Goal: Information Seeking & Learning: Learn about a topic

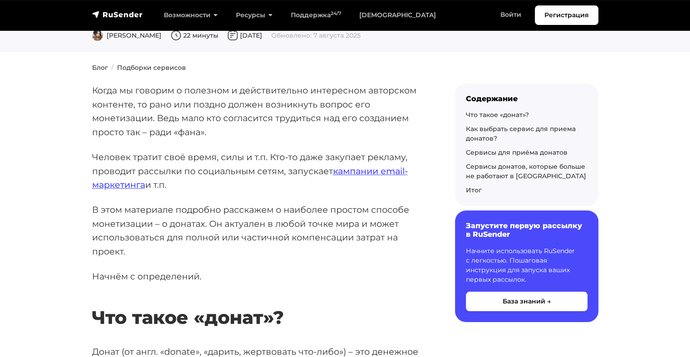
scroll to position [136, 0]
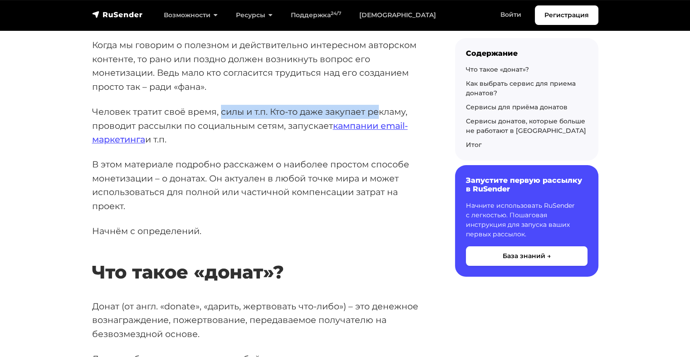
drag, startPoint x: 269, startPoint y: 114, endPoint x: 379, endPoint y: 111, distance: 110.7
click at [379, 111] on p "Человек тратит своё время, силы и т.п. Кто-то даже закупает рекламу, проводит р…" at bounding box center [259, 126] width 334 height 42
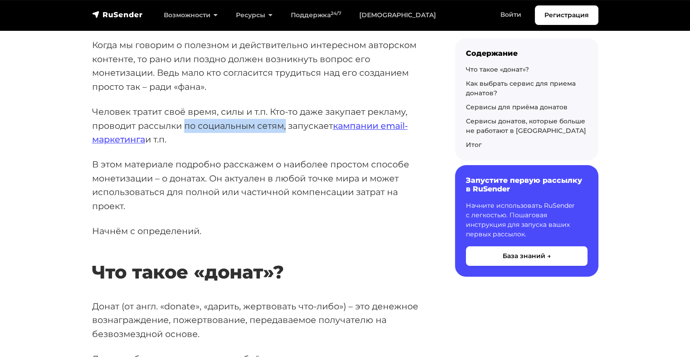
drag, startPoint x: 189, startPoint y: 127, endPoint x: 287, endPoint y: 125, distance: 97.6
click at [286, 125] on p "Человек тратит своё время, силы и т.п. Кто-то даже закупает рекламу, проводит р…" at bounding box center [259, 126] width 334 height 42
click at [289, 125] on p "Человек тратит своё время, силы и т.п. Кто-то даже закупает рекламу, проводит р…" at bounding box center [259, 126] width 334 height 42
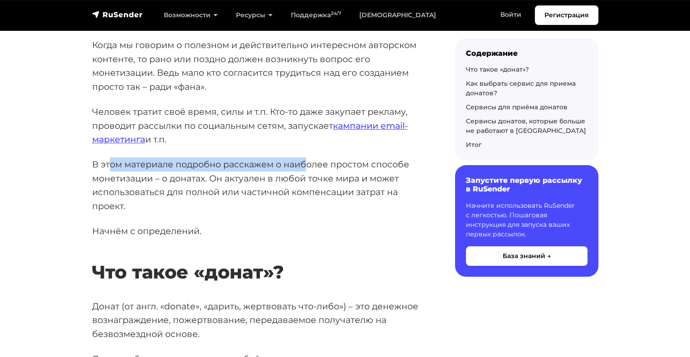
drag, startPoint x: 112, startPoint y: 161, endPoint x: 312, endPoint y: 158, distance: 200.5
click at [312, 158] on p "В этом материале подробно расскажем о наиболее простом способе монетизации – о …" at bounding box center [259, 185] width 334 height 56
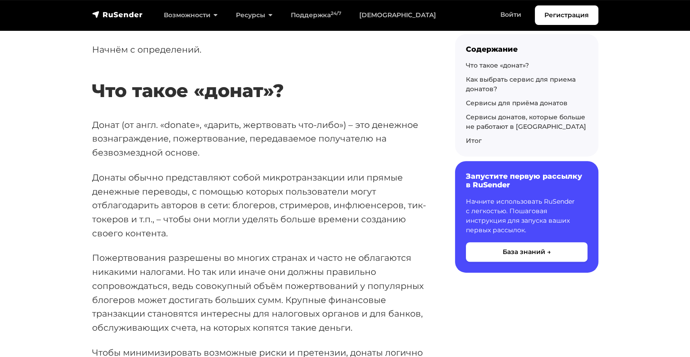
click at [180, 130] on p "Донат (от англ. «donate», «дарить, жертвовать что-либо») – это денежное вознагр…" at bounding box center [259, 139] width 334 height 42
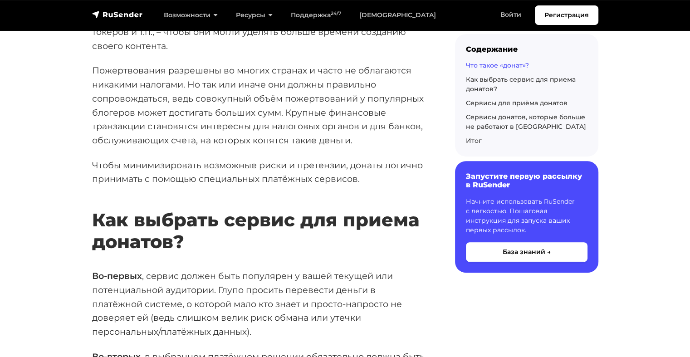
scroll to position [635, 0]
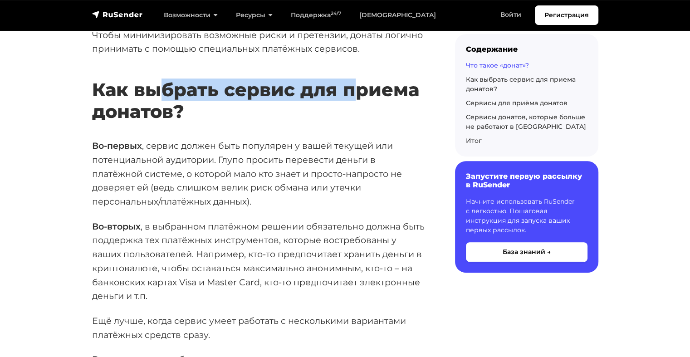
drag, startPoint x: 163, startPoint y: 83, endPoint x: 362, endPoint y: 89, distance: 199.7
click at [357, 89] on h2 "Как выбрать сервис для приема донатов?" at bounding box center [259, 87] width 334 height 70
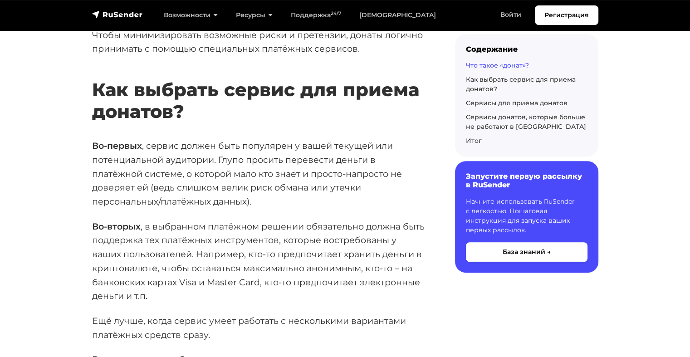
click at [336, 103] on h2 "Как выбрать сервис для приема донатов?" at bounding box center [259, 87] width 334 height 70
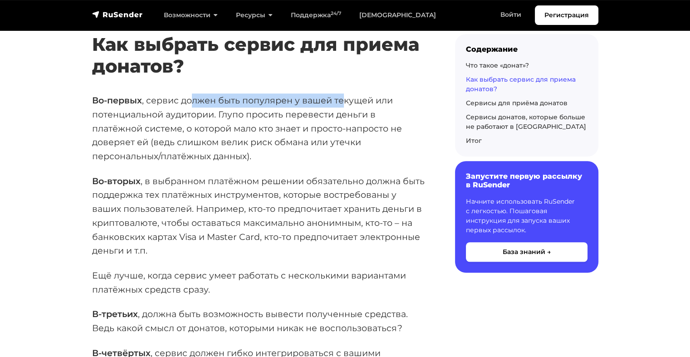
drag, startPoint x: 192, startPoint y: 100, endPoint x: 344, endPoint y: 98, distance: 151.5
click at [343, 98] on p "Во-первых , сервис должен быть популярен у вашей текущей или потенциальной ауди…" at bounding box center [259, 128] width 334 height 70
click at [347, 98] on p "Во-первых , сервис должен быть популярен у вашей текущей или потенциальной ауди…" at bounding box center [259, 128] width 334 height 70
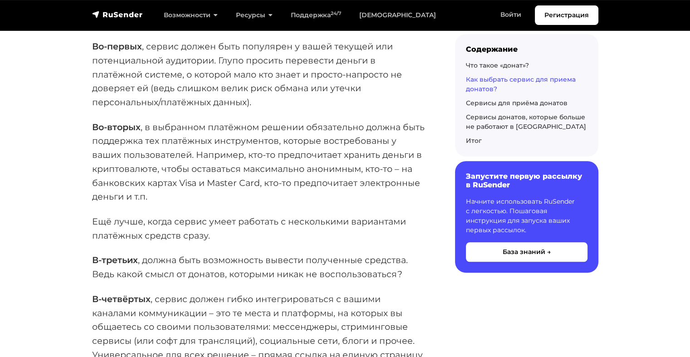
scroll to position [726, 0]
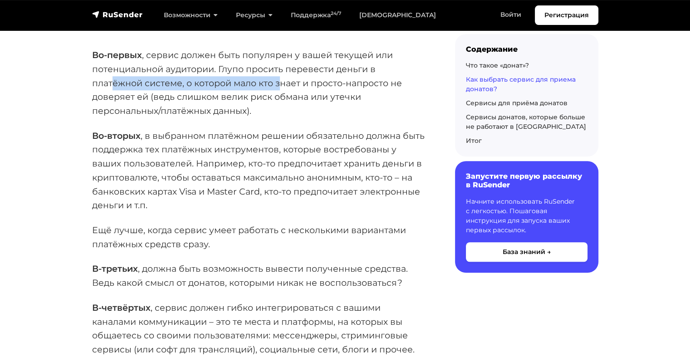
drag, startPoint x: 112, startPoint y: 82, endPoint x: 287, endPoint y: 84, distance: 174.6
click at [286, 84] on p "Во-первых , сервис должен быть популярен у вашей текущей или потенциальной ауди…" at bounding box center [259, 83] width 334 height 70
click at [293, 84] on p "Во-первых , сервис должен быть популярен у вашей текущей или потенциальной ауди…" at bounding box center [259, 83] width 334 height 70
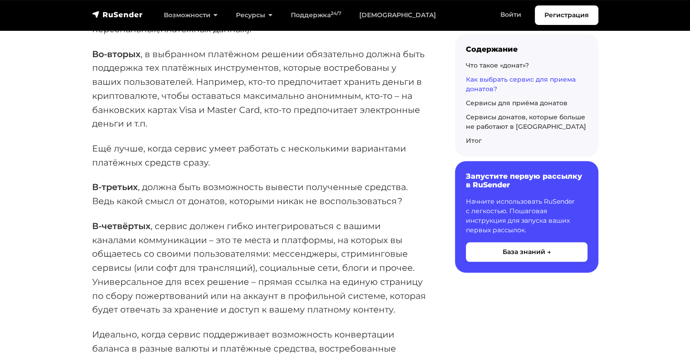
scroll to position [816, 0]
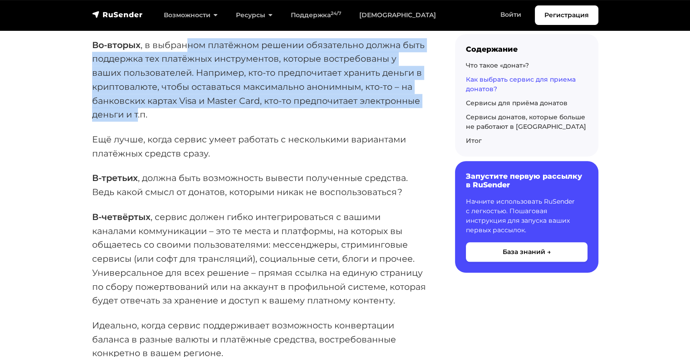
drag, startPoint x: 188, startPoint y: 48, endPoint x: 137, endPoint y: 118, distance: 86.8
click at [137, 118] on p "Во-вторых , в выбранном платёжном решении обязательно должна быть поддержка тех…" at bounding box center [259, 79] width 334 height 83
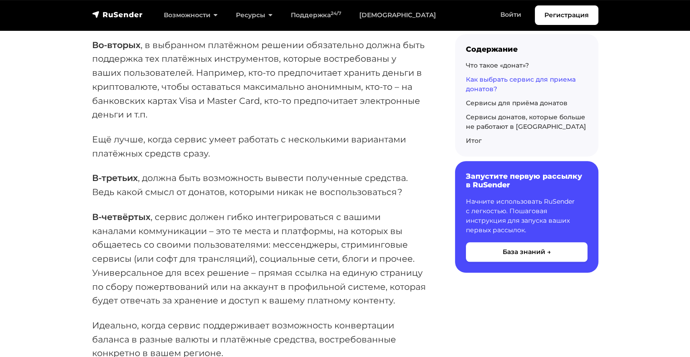
click at [143, 149] on p "Ещё лучше, когда сервис умеет работать с несколькими вариантами платёжных средс…" at bounding box center [259, 146] width 334 height 28
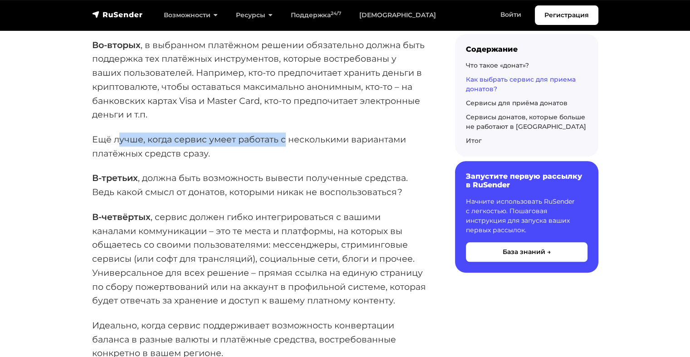
drag, startPoint x: 116, startPoint y: 138, endPoint x: 278, endPoint y: 138, distance: 161.5
click at [286, 140] on p "Ещё лучше, когда сервис умеет работать с несколькими вариантами платёжных средс…" at bounding box center [259, 146] width 334 height 28
click at [206, 139] on p "Ещё лучше, когда сервис умеет работать с несколькими вариантами платёжных средс…" at bounding box center [259, 146] width 334 height 28
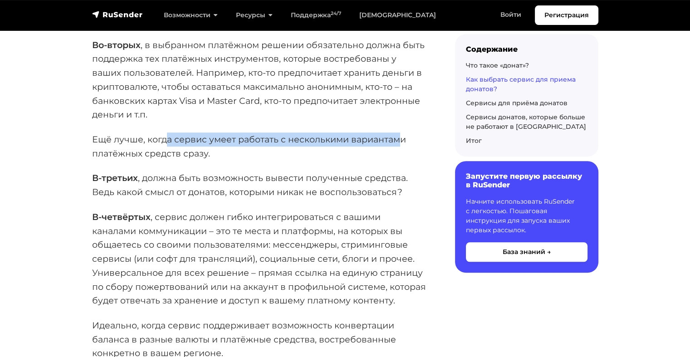
drag, startPoint x: 167, startPoint y: 136, endPoint x: 397, endPoint y: 144, distance: 230.6
click at [397, 144] on p "Ещё лучше, когда сервис умеет работать с несколькими вариантами платёжных средс…" at bounding box center [259, 146] width 334 height 28
click at [258, 143] on p "Ещё лучше, когда сервис умеет работать с несколькими вариантами платёжных средс…" at bounding box center [259, 146] width 334 height 28
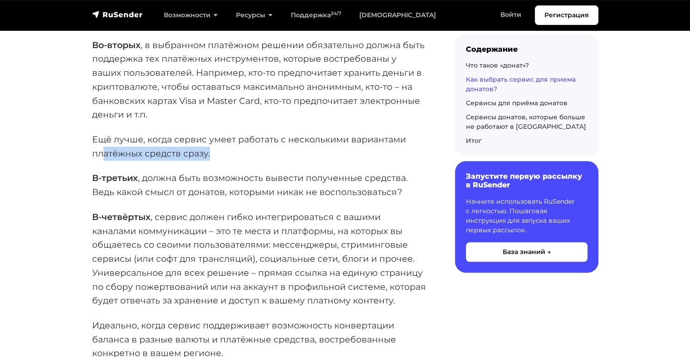
drag, startPoint x: 105, startPoint y: 149, endPoint x: 249, endPoint y: 147, distance: 143.3
click at [247, 147] on p "Ещё лучше, когда сервис умеет работать с несколькими вариантами платёжных средс…" at bounding box center [259, 146] width 334 height 28
click at [244, 148] on p "Ещё лучше, когда сервис умеет работать с несколькими вариантами платёжных средс…" at bounding box center [259, 146] width 334 height 28
drag, startPoint x: 98, startPoint y: 153, endPoint x: 236, endPoint y: 151, distance: 138.4
click at [231, 151] on p "Ещё лучше, когда сервис умеет работать с несколькими вариантами платёжных средс…" at bounding box center [259, 146] width 334 height 28
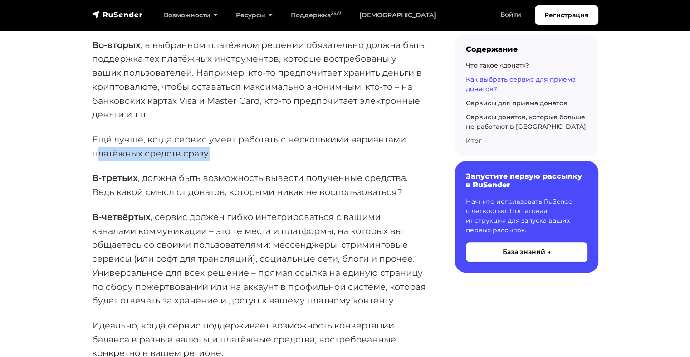
click at [238, 151] on p "Ещё лучше, когда сервис умеет работать с несколькими вариантами платёжных средс…" at bounding box center [259, 146] width 334 height 28
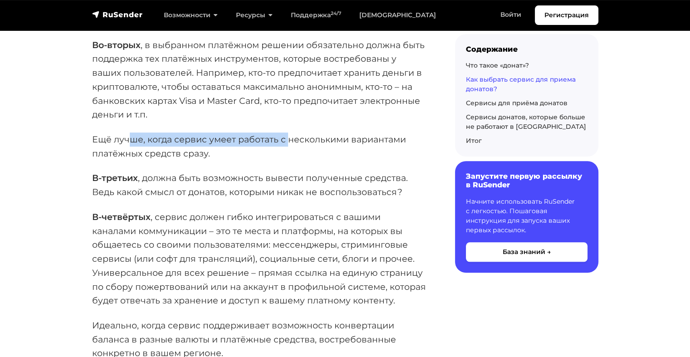
drag, startPoint x: 131, startPoint y: 138, endPoint x: 297, endPoint y: 139, distance: 166.5
click at [296, 139] on p "Ещё лучше, когда сервис умеет работать с несколькими вариантами платёжных средс…" at bounding box center [259, 146] width 334 height 28
click at [269, 142] on p "Ещё лучше, когда сервис умеет работать с несколькими вариантами платёжных средс…" at bounding box center [259, 146] width 334 height 28
drag, startPoint x: 175, startPoint y: 142, endPoint x: 398, endPoint y: 145, distance: 223.2
click at [398, 145] on p "Ещё лучше, когда сервис умеет работать с несколькими вариантами платёжных средс…" at bounding box center [259, 146] width 334 height 28
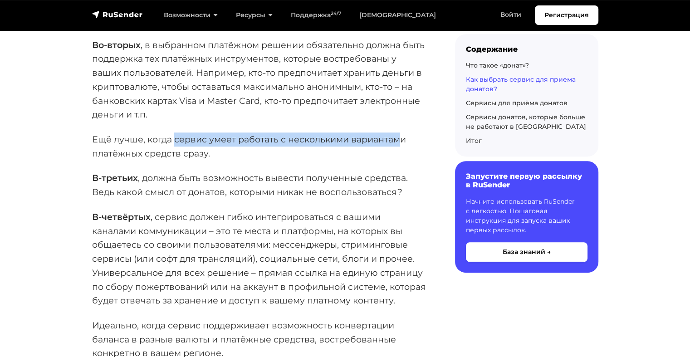
click at [396, 146] on p "Ещё лучше, когда сервис умеет работать с несколькими вариантами платёжных средс…" at bounding box center [259, 146] width 334 height 28
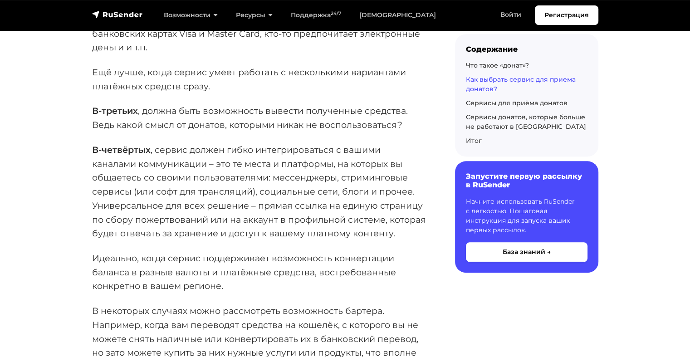
scroll to position [907, 0]
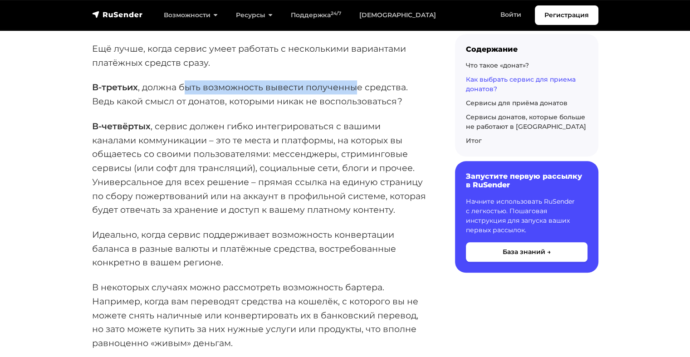
drag, startPoint x: 222, startPoint y: 87, endPoint x: 354, endPoint y: 83, distance: 132.5
click at [354, 83] on p "В-третьих , должна быть возможность вывести полученные средства. Ведь какой смы…" at bounding box center [259, 94] width 334 height 28
click at [339, 93] on p "В-третьих , должна быть возможность вывести полученные средства. Ведь какой смы…" at bounding box center [259, 94] width 334 height 28
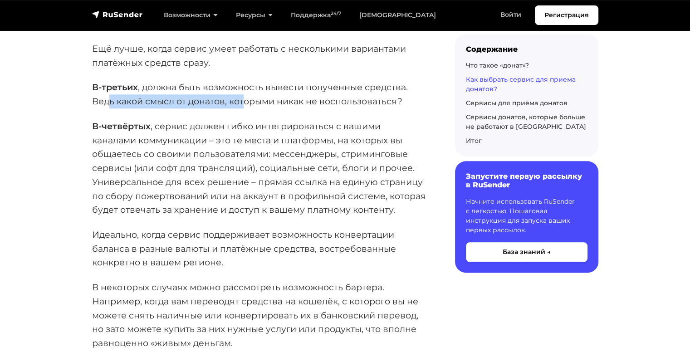
drag, startPoint x: 109, startPoint y: 103, endPoint x: 251, endPoint y: 95, distance: 142.2
click at [251, 96] on p "В-третьих , должна быть возможность вывести полученные средства. Ведь какой смы…" at bounding box center [259, 94] width 334 height 28
click at [232, 98] on p "В-третьих , должна быть возможность вывести полученные средства. Ведь какой смы…" at bounding box center [259, 94] width 334 height 28
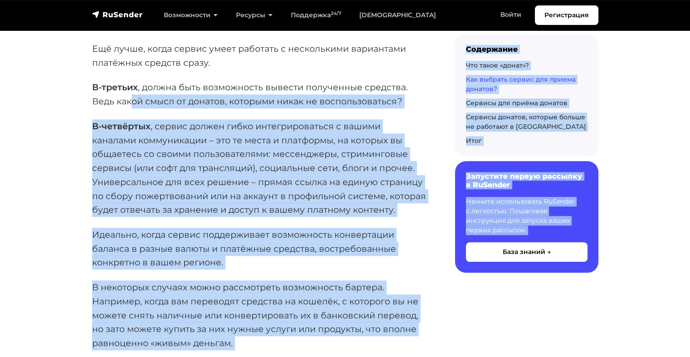
drag, startPoint x: 130, startPoint y: 105, endPoint x: 445, endPoint y: 98, distance: 314.4
click at [327, 105] on p "В-третьих , должна быть возможность вывести полученные средства. Ведь какой смы…" at bounding box center [259, 94] width 334 height 28
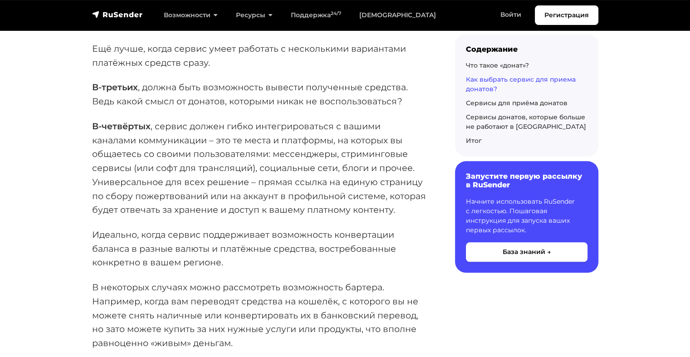
scroll to position [953, 0]
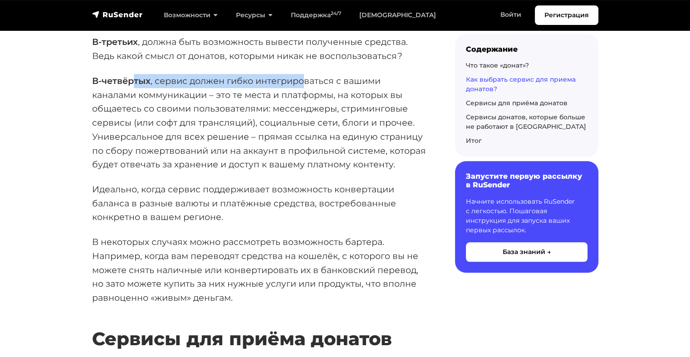
drag, startPoint x: 134, startPoint y: 82, endPoint x: 308, endPoint y: 71, distance: 174.5
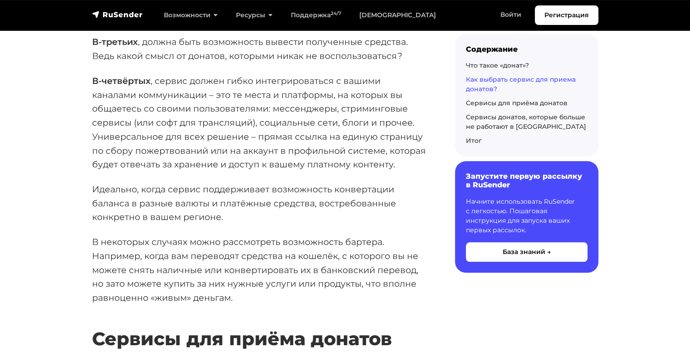
click at [163, 103] on p "В-четвёртых , сервис должен гибко интегрироваться с вашими каналами коммуникаци…" at bounding box center [259, 123] width 334 height 98
drag, startPoint x: 205, startPoint y: 96, endPoint x: 333, endPoint y: 91, distance: 128.5
click at [332, 91] on p "В-четвёртых , сервис должен гибко интегрироваться с вашими каналами коммуникаци…" at bounding box center [259, 123] width 334 height 98
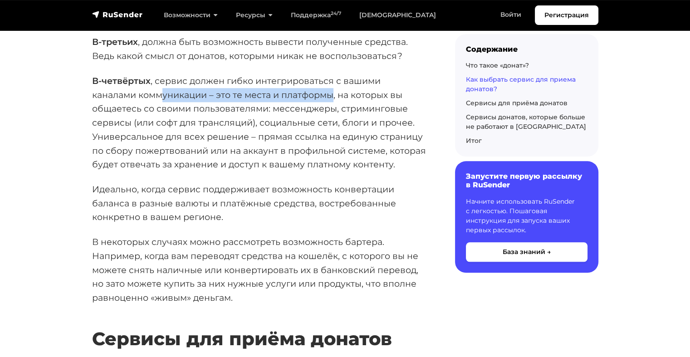
click at [332, 92] on p "В-четвёртых , сервис должен гибко интегрироваться с вашими каналами коммуникаци…" at bounding box center [259, 123] width 334 height 98
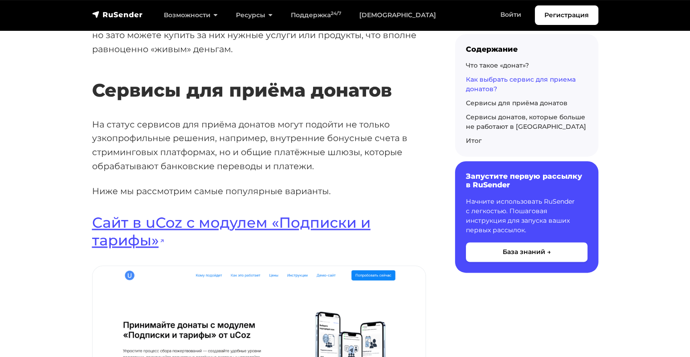
scroll to position [1225, 0]
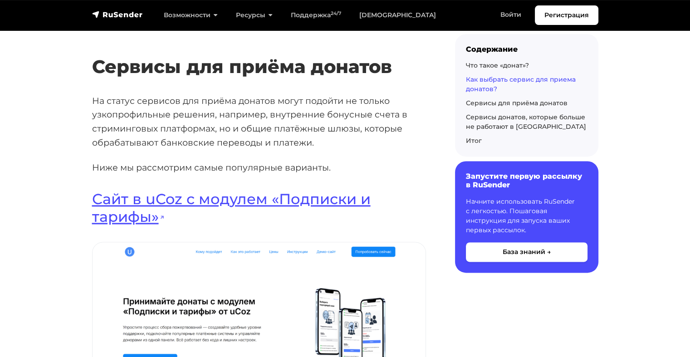
drag, startPoint x: 293, startPoint y: 168, endPoint x: 254, endPoint y: 158, distance: 40.3
click at [346, 166] on p "Ниже мы рассмотрим самые популярные варианты." at bounding box center [259, 168] width 334 height 14
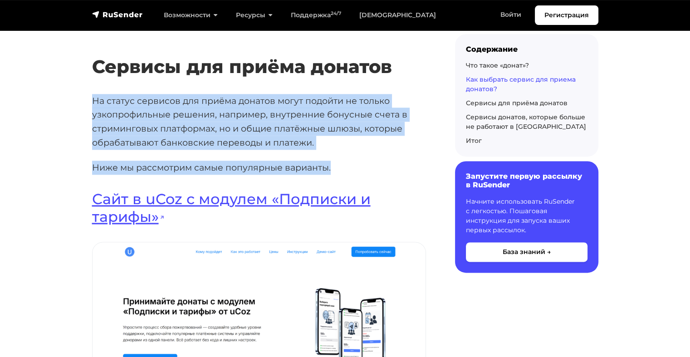
drag, startPoint x: 357, startPoint y: 168, endPoint x: 38, endPoint y: 93, distance: 328.2
click at [313, 138] on p "На статус сервисов для приёма донатов могут подойти не только узкопрофильные ре…" at bounding box center [259, 122] width 334 height 56
click at [338, 165] on p "Ниже мы рассмотрим самые популярные варианты." at bounding box center [259, 168] width 334 height 14
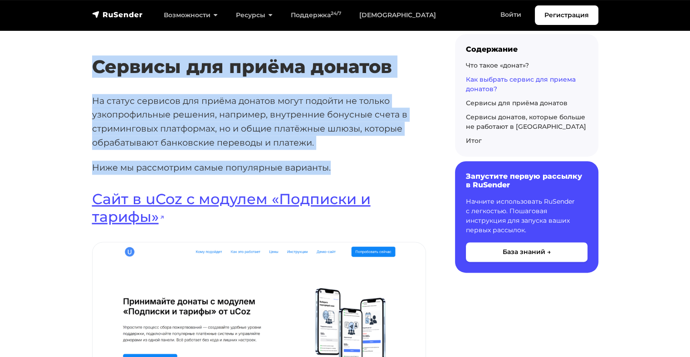
drag, startPoint x: 358, startPoint y: 171, endPoint x: 83, endPoint y: 66, distance: 294.2
click at [234, 114] on p "На статус сервисов для приёма донатов могут подойти не только узкопрофильные ре…" at bounding box center [259, 122] width 334 height 56
click at [293, 141] on p "На статус сервисов для приёма донатов могут подойти не только узкопрофильные ре…" at bounding box center [259, 122] width 334 height 56
click at [324, 165] on p "Ниже мы рассмотрим самые популярные варианты." at bounding box center [259, 168] width 334 height 14
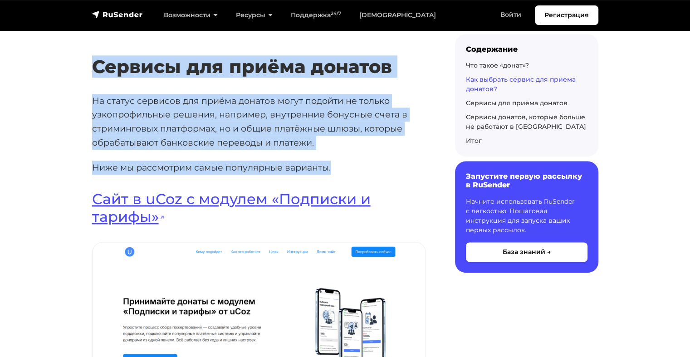
drag, startPoint x: 353, startPoint y: 167, endPoint x: 85, endPoint y: 61, distance: 288.5
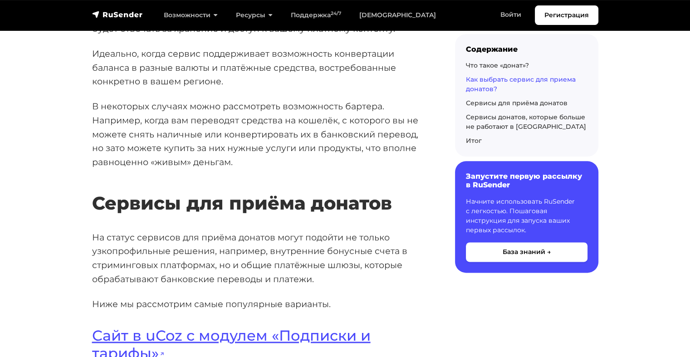
scroll to position [998, 0]
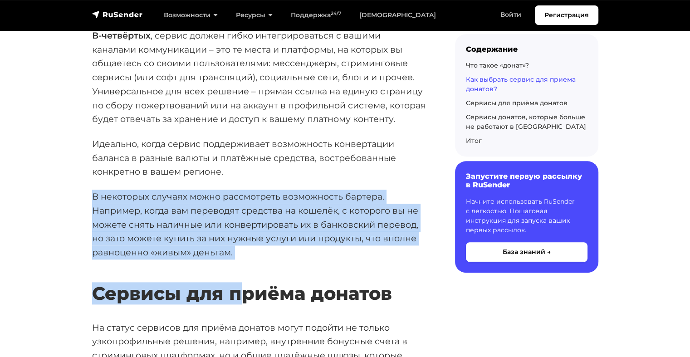
drag, startPoint x: 94, startPoint y: 198, endPoint x: 242, endPoint y: 256, distance: 159.3
click at [241, 250] on p "В некоторых случаях можно рассмотреть возможность бартера. Например, когда вам …" at bounding box center [259, 225] width 334 height 70
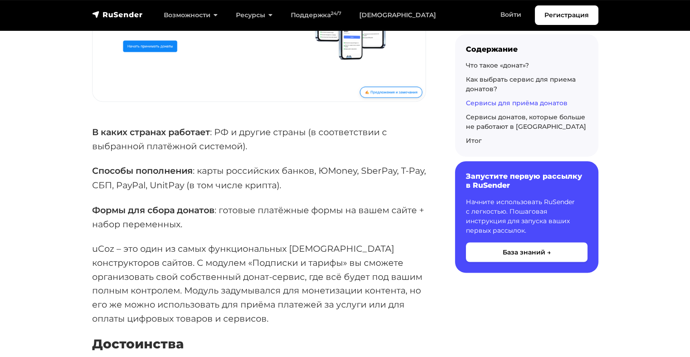
scroll to position [1542, 0]
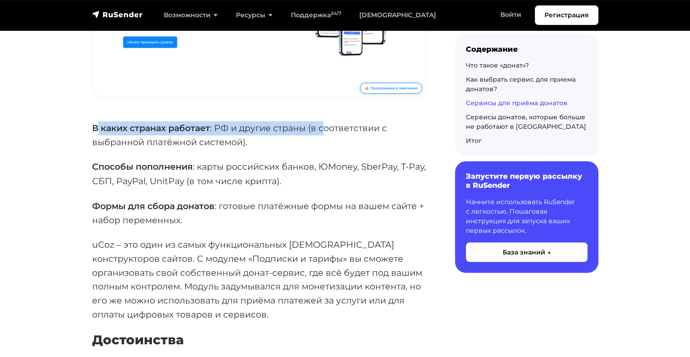
drag, startPoint x: 95, startPoint y: 131, endPoint x: 312, endPoint y: 147, distance: 217.4
click at [325, 130] on p "В каких странах работает : РФ и другие страны (в соответствии с выбранной платё…" at bounding box center [259, 135] width 334 height 28
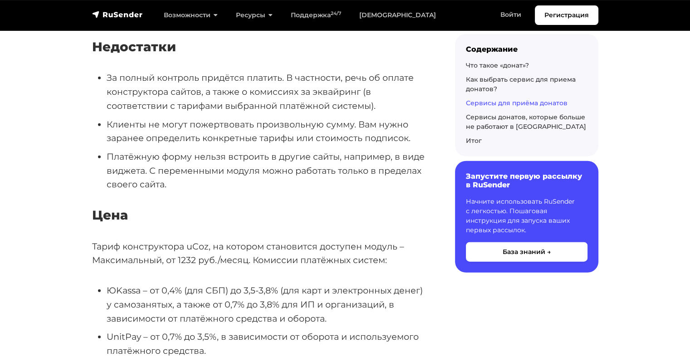
scroll to position [2177, 0]
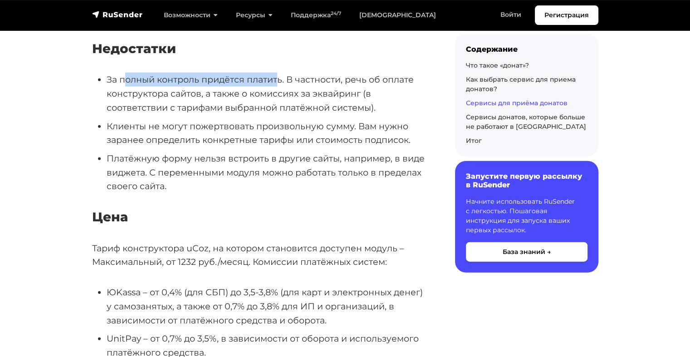
drag, startPoint x: 126, startPoint y: 74, endPoint x: 288, endPoint y: 83, distance: 163.1
click at [288, 83] on li "За полный контроль придётся платить. В частности, речь об оплате конструктора с…" at bounding box center [266, 94] width 319 height 42
click at [285, 84] on li "За полный контроль придётся платить. В частности, речь об оплате конструктора с…" at bounding box center [266, 94] width 319 height 42
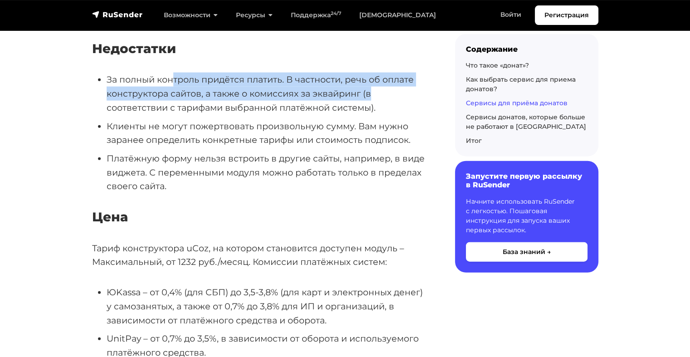
drag, startPoint x: 171, startPoint y: 84, endPoint x: 385, endPoint y: 87, distance: 214.1
click at [379, 86] on li "За полный контроль придётся платить. В частности, речь об оплате конструктора с…" at bounding box center [266, 94] width 319 height 42
click at [357, 85] on li "За полный контроль придётся платить. В частности, речь об оплате конструктора с…" at bounding box center [266, 94] width 319 height 42
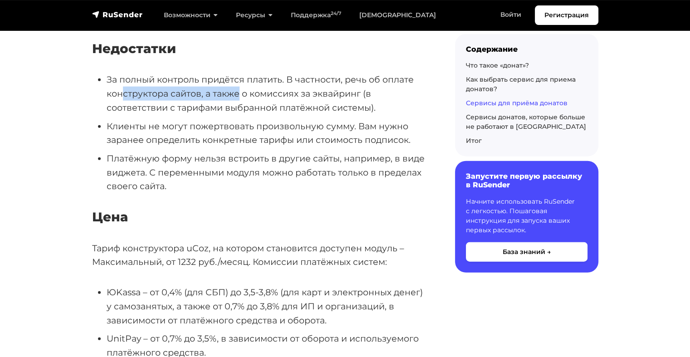
drag, startPoint x: 123, startPoint y: 96, endPoint x: 284, endPoint y: 90, distance: 160.7
click at [280, 90] on li "За полный контроль придётся платить. В частности, речь об оплате конструктора с…" at bounding box center [266, 94] width 319 height 42
click at [286, 89] on li "За полный контроль придётся платить. В частности, речь об оплате конструктора с…" at bounding box center [266, 94] width 319 height 42
drag, startPoint x: 164, startPoint y: 94, endPoint x: 356, endPoint y: 93, distance: 191.4
click at [356, 93] on li "За полный контроль придётся платить. В частности, речь об оплате конструктора с…" at bounding box center [266, 94] width 319 height 42
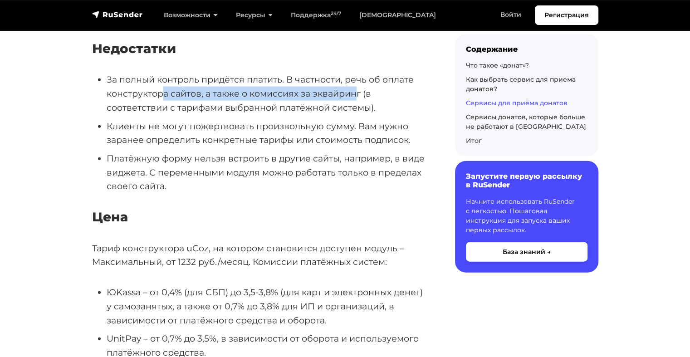
click at [356, 93] on li "За полный контроль придётся платить. В частности, речь об оплате конструктора с…" at bounding box center [266, 94] width 319 height 42
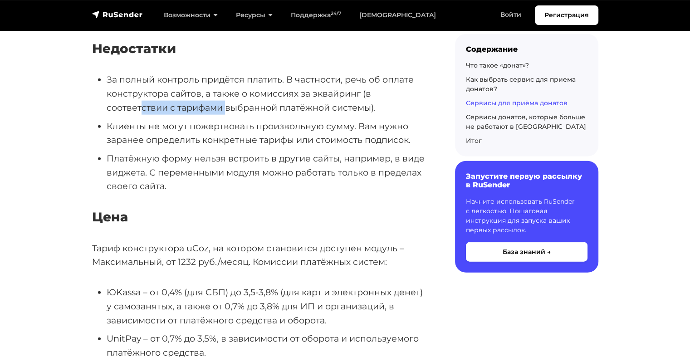
drag, startPoint x: 142, startPoint y: 109, endPoint x: 266, endPoint y: 113, distance: 124.4
click at [273, 108] on li "За полный контроль придётся платить. В частности, речь об оплате конструктора с…" at bounding box center [266, 94] width 319 height 42
click at [224, 120] on li "Клиенты не могут пожертвовать произвольную сумму. Вам нужно заранее определить …" at bounding box center [266, 133] width 319 height 28
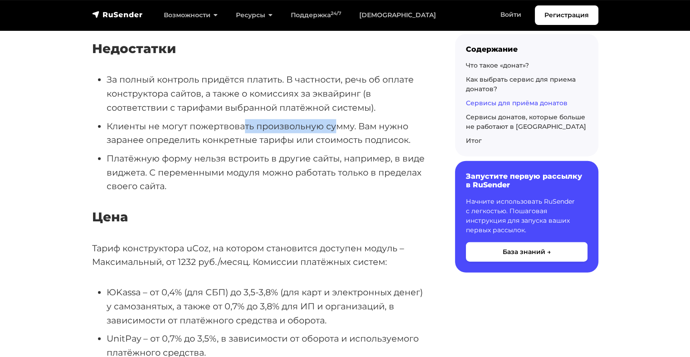
drag, startPoint x: 285, startPoint y: 127, endPoint x: 341, endPoint y: 125, distance: 55.8
click at [341, 125] on li "Клиенты не могут пожертвовать произвольную сумму. Вам нужно заранее определить …" at bounding box center [266, 133] width 319 height 28
click at [258, 134] on li "Клиенты не могут пожертвовать произвольную сумму. Вам нужно заранее определить …" at bounding box center [266, 133] width 319 height 28
click at [105, 119] on ul "За полный контроль придётся платить. В частности, речь об оплате конструктора с…" at bounding box center [259, 133] width 334 height 121
drag, startPoint x: 142, startPoint y: 120, endPoint x: 380, endPoint y: 117, distance: 238.2
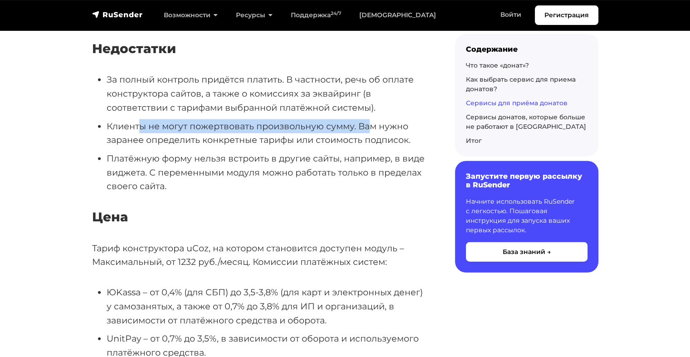
click at [379, 117] on ul "За полный контроль придётся платить. В частности, речь об оплате конструктора с…" at bounding box center [259, 133] width 334 height 121
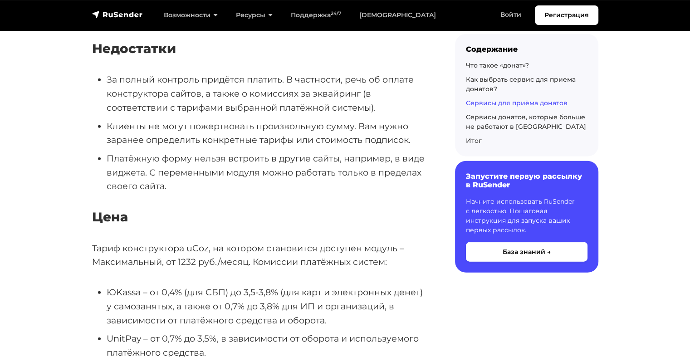
click at [189, 137] on li "Клиенты не могут пожертвовать произвольную сумму. Вам нужно заранее определить …" at bounding box center [266, 133] width 319 height 28
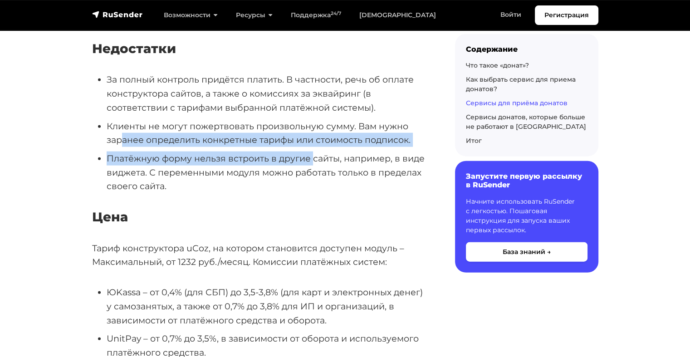
drag, startPoint x: 119, startPoint y: 141, endPoint x: 324, endPoint y: 148, distance: 205.1
click at [324, 148] on ul "За полный контроль придётся платить. В частности, речь об оплате конструктора с…" at bounding box center [259, 133] width 334 height 121
click at [288, 142] on li "Клиенты не могут пожертвовать произвольную сумму. Вам нужно заранее определить …" at bounding box center [266, 133] width 319 height 28
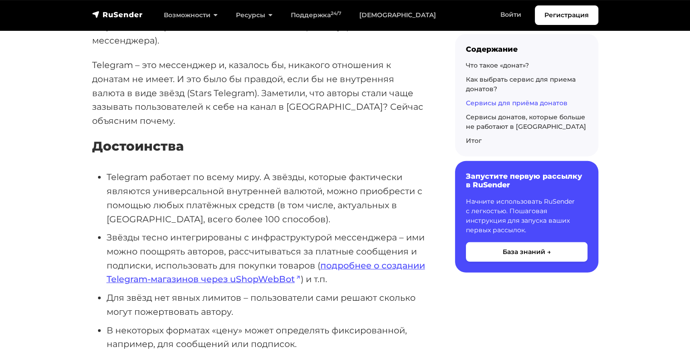
scroll to position [2676, 0]
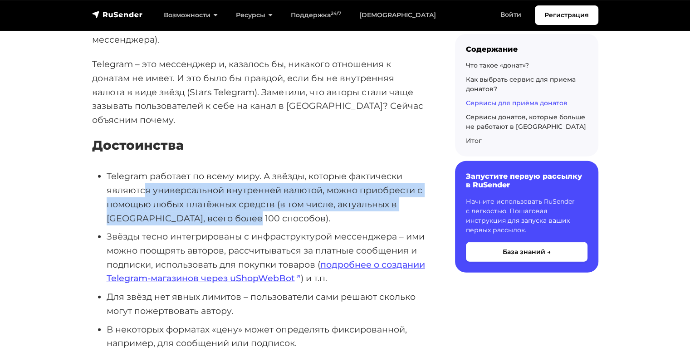
drag, startPoint x: 144, startPoint y: 188, endPoint x: 241, endPoint y: 220, distance: 102.1
click at [242, 220] on li "Telegram работает по всему миру. А звёзды, которые фактически являются универса…" at bounding box center [266, 197] width 319 height 56
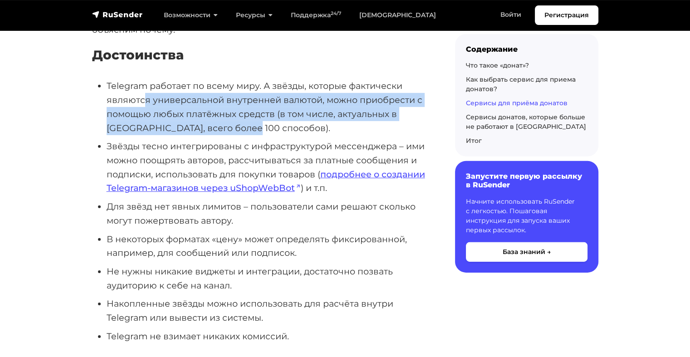
scroll to position [2767, 0]
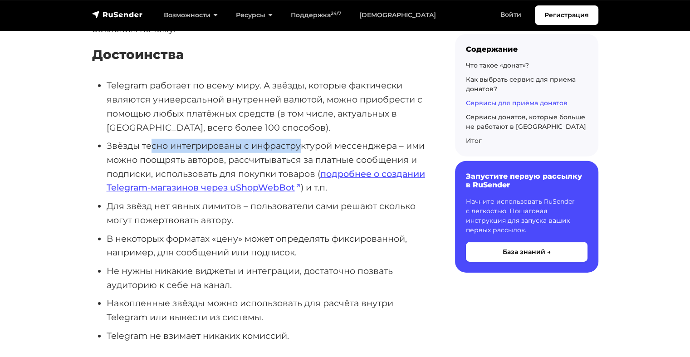
drag, startPoint x: 152, startPoint y: 140, endPoint x: 308, endPoint y: 141, distance: 157.0
click at [308, 141] on li "Звёзды тесно интегрированы с инфраструктурой мессенджера – ими можно поощрять а…" at bounding box center [266, 167] width 319 height 56
click at [310, 141] on li "Звёзды тесно интегрированы с инфраструктурой мессенджера – ими можно поощрять а…" at bounding box center [266, 167] width 319 height 56
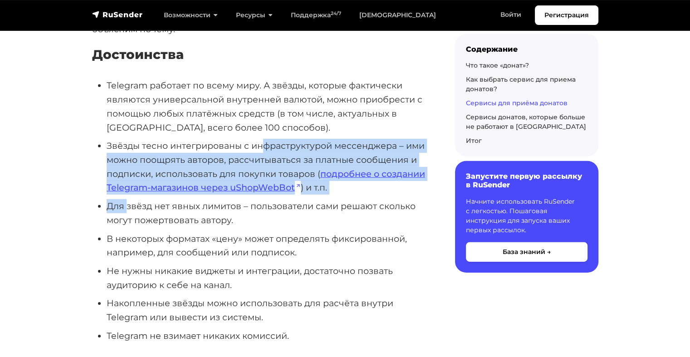
drag, startPoint x: 266, startPoint y: 144, endPoint x: 127, endPoint y: 200, distance: 149.9
click at [127, 200] on ul "Telegram работает по всему миру. А звёзды, которые фактически являются универса…" at bounding box center [259, 210] width 334 height 264
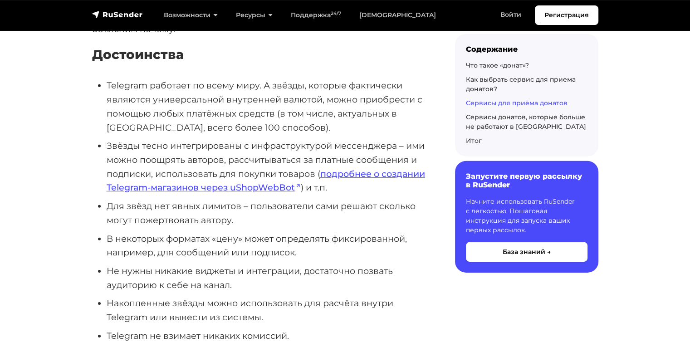
click at [140, 204] on li "Для звёзд нет явных лимитов – пользователи сами решают сколько могут пожертвова…" at bounding box center [266, 213] width 319 height 28
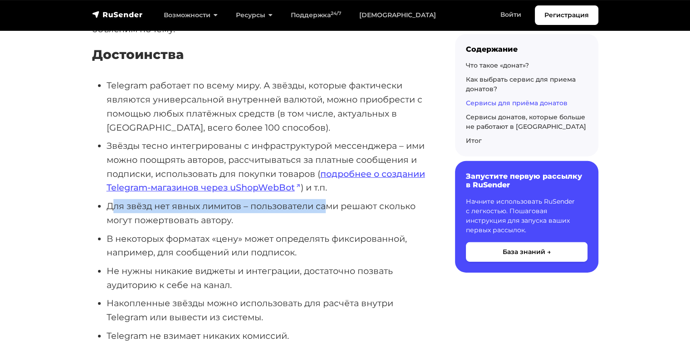
drag, startPoint x: 137, startPoint y: 206, endPoint x: 242, endPoint y: 205, distance: 104.8
click at [328, 199] on li "Для звёзд нет явных лимитов – пользователи сами решают сколько могут пожертвова…" at bounding box center [266, 213] width 319 height 28
click at [241, 205] on li "Для звёзд нет явных лимитов – пользователи сами решают сколько могут пожертвова…" at bounding box center [266, 213] width 319 height 28
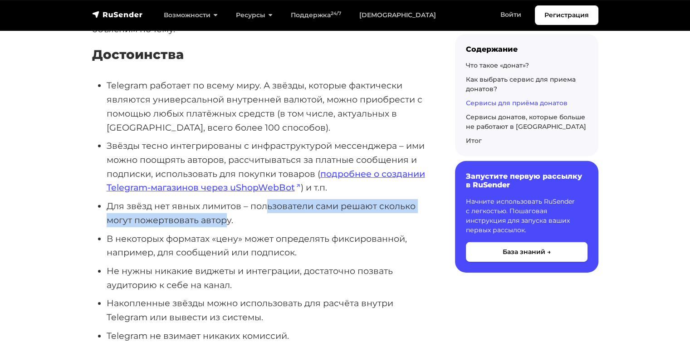
drag, startPoint x: 264, startPoint y: 210, endPoint x: 231, endPoint y: 219, distance: 34.1
click at [230, 219] on li "Для звёзд нет явных лимитов – пользователи сами решают сколько могут пожертвова…" at bounding box center [266, 213] width 319 height 28
click at [231, 219] on li "Для звёзд нет явных лимитов – пользователи сами решают сколько могут пожертвова…" at bounding box center [266, 213] width 319 height 28
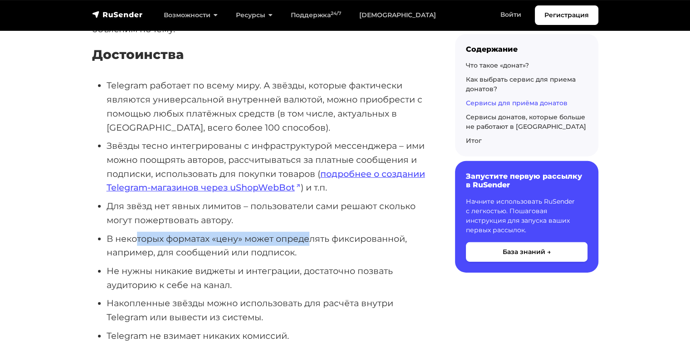
drag, startPoint x: 138, startPoint y: 235, endPoint x: 199, endPoint y: 230, distance: 61.5
click at [274, 230] on ul "Telegram работает по всему миру. А звёзды, которые фактически являются универса…" at bounding box center [259, 210] width 334 height 264
click at [198, 230] on ul "Telegram работает по всему миру. А звёзды, которые фактически являются универса…" at bounding box center [259, 210] width 334 height 264
drag, startPoint x: 162, startPoint y: 235, endPoint x: 394, endPoint y: 229, distance: 232.3
click at [394, 229] on ul "Telegram работает по всему миру. А звёзды, которые фактически являются универса…" at bounding box center [259, 210] width 334 height 264
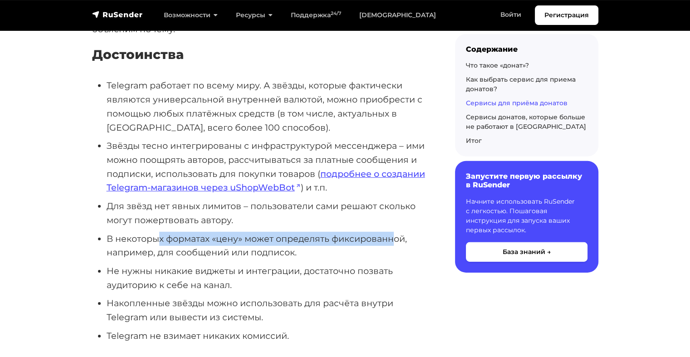
click at [367, 232] on li "В некоторых форматах «цену» может определять фиксированной, например, для сообщ…" at bounding box center [266, 246] width 319 height 28
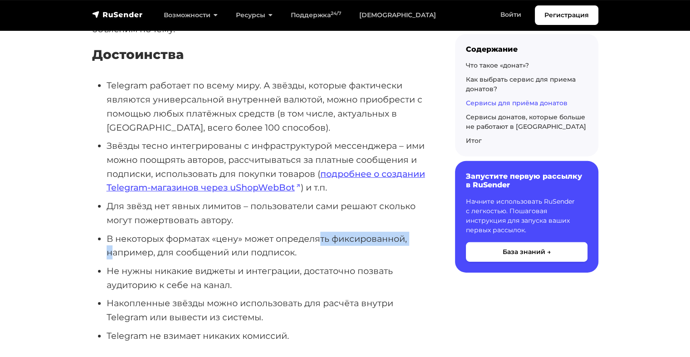
drag, startPoint x: 113, startPoint y: 248, endPoint x: 319, endPoint y: 243, distance: 205.5
click at [319, 243] on li "В некоторых форматах «цену» может определять фиксированной, например, для сообщ…" at bounding box center [266, 246] width 319 height 28
click at [294, 244] on li "В некоторых форматах «цену» может определять фиксированной, например, для сообщ…" at bounding box center [266, 246] width 319 height 28
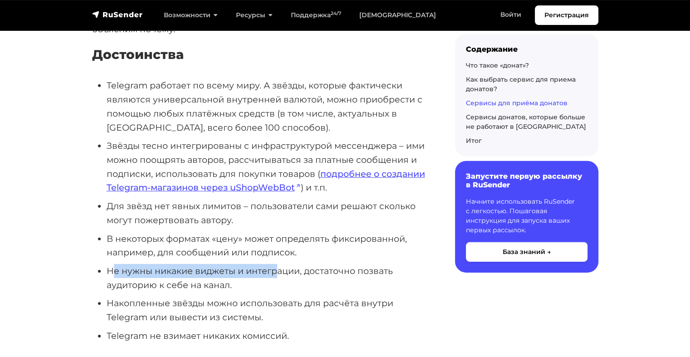
drag, startPoint x: 115, startPoint y: 272, endPoint x: 279, endPoint y: 267, distance: 163.4
click at [279, 267] on li "Не нужны никакие виджеты и интеграции, достаточно позвать аудиторию к себе на к…" at bounding box center [266, 278] width 319 height 28
click at [233, 267] on li "Не нужны никакие виджеты и интеграции, достаточно позвать аудиторию к себе на к…" at bounding box center [266, 278] width 319 height 28
drag, startPoint x: 180, startPoint y: 269, endPoint x: 357, endPoint y: 266, distance: 176.9
click at [357, 266] on li "Не нужны никакие виджеты и интеграции, достаточно позвать аудиторию к себе на к…" at bounding box center [266, 278] width 319 height 28
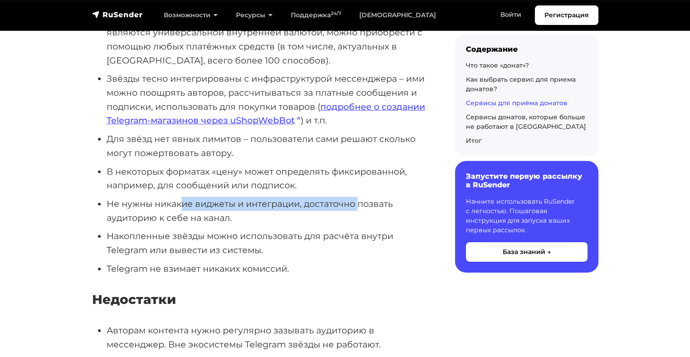
scroll to position [2858, 0]
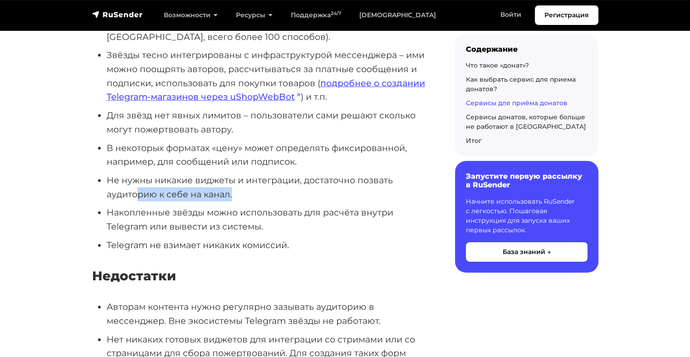
drag, startPoint x: 136, startPoint y: 196, endPoint x: 259, endPoint y: 194, distance: 123.8
click at [259, 194] on li "Не нужны никакие виджеты и интеграции, достаточно позвать аудиторию к себе на к…" at bounding box center [266, 187] width 319 height 28
click at [258, 194] on li "Не нужны никакие виджеты и интеграции, достаточно позвать аудиторию к себе на к…" at bounding box center [266, 187] width 319 height 28
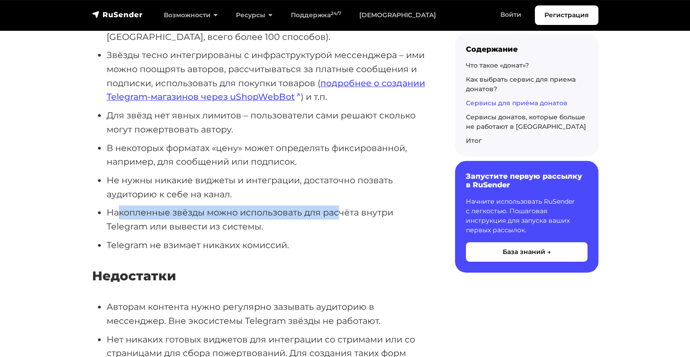
drag, startPoint x: 138, startPoint y: 211, endPoint x: 343, endPoint y: 212, distance: 205.5
click at [343, 212] on li "Накопленные звёзды можно использовать для расчёта внутри Telegram или вывести и…" at bounding box center [266, 219] width 319 height 28
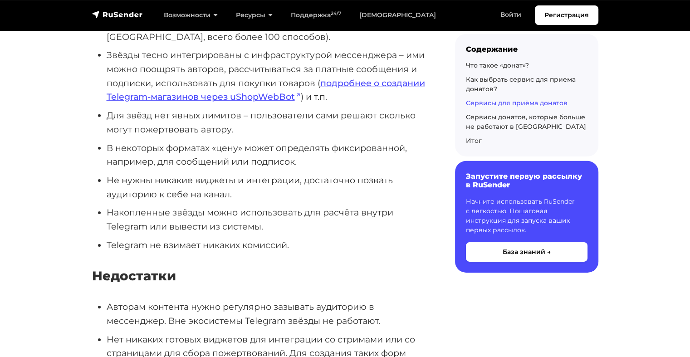
click at [193, 223] on li "Накопленные звёзды можно использовать для расчёта внутри Telegram или вывести и…" at bounding box center [266, 219] width 319 height 28
drag, startPoint x: 139, startPoint y: 221, endPoint x: 355, endPoint y: 211, distance: 216.1
click at [352, 211] on li "Накопленные звёзды можно использовать для расчёта внутри Telegram или вывести и…" at bounding box center [266, 219] width 319 height 28
click at [224, 215] on li "Накопленные звёзды можно использовать для расчёта внутри Telegram или вывести и…" at bounding box center [266, 219] width 319 height 28
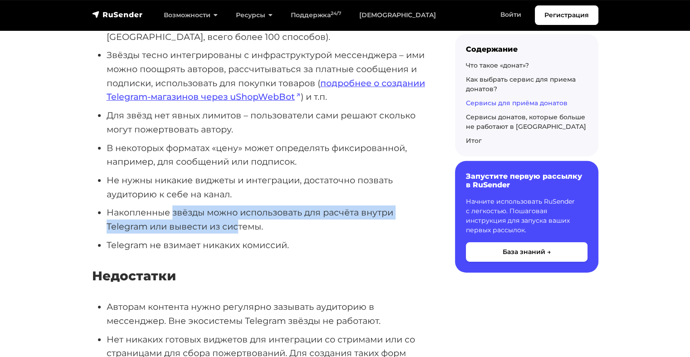
drag, startPoint x: 180, startPoint y: 210, endPoint x: 238, endPoint y: 220, distance: 58.3
click at [237, 220] on li "Накопленные звёзды можно использовать для расчёта внутри Telegram или вывести и…" at bounding box center [266, 219] width 319 height 28
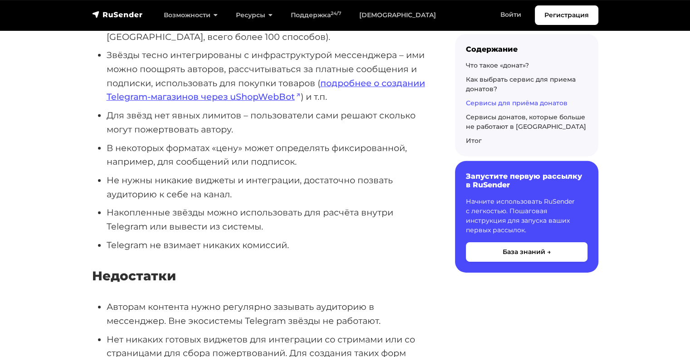
click at [246, 220] on li "Накопленные звёзды можно использовать для расчёта внутри Telegram или вывести и…" at bounding box center [266, 219] width 319 height 28
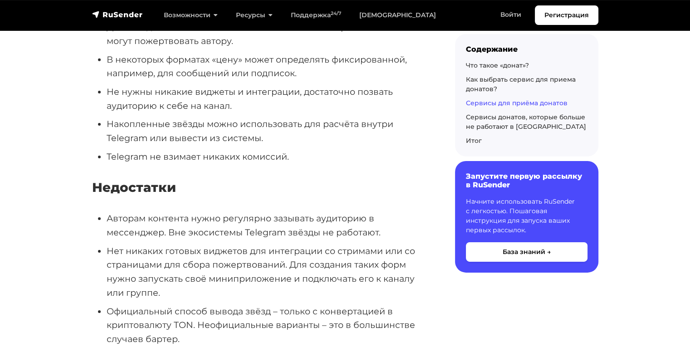
scroll to position [2948, 0]
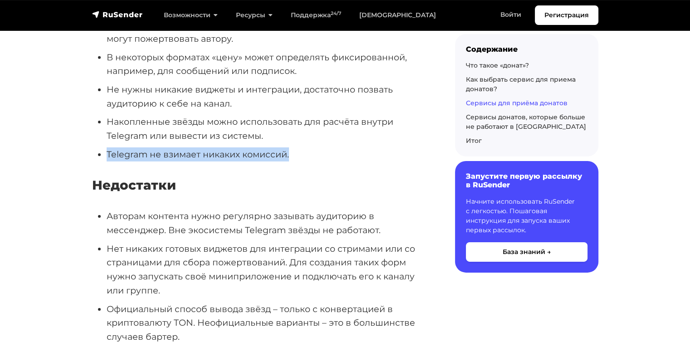
drag, startPoint x: 106, startPoint y: 152, endPoint x: 305, endPoint y: 152, distance: 199.6
click at [304, 152] on ul "Telegram работает по всему миру. А звёзды, которые фактически являются универса…" at bounding box center [259, 29] width 334 height 264
click at [299, 154] on li "Telegram не взимает никаких комиссий." at bounding box center [266, 154] width 319 height 14
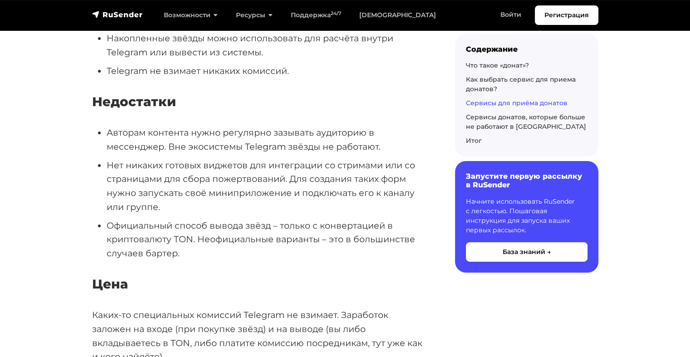
scroll to position [3039, 0]
